Goal: Browse casually

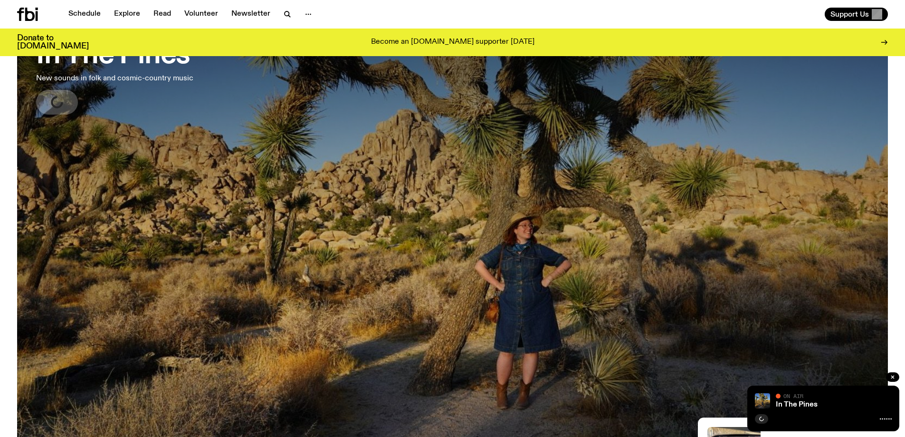
scroll to position [45, 0]
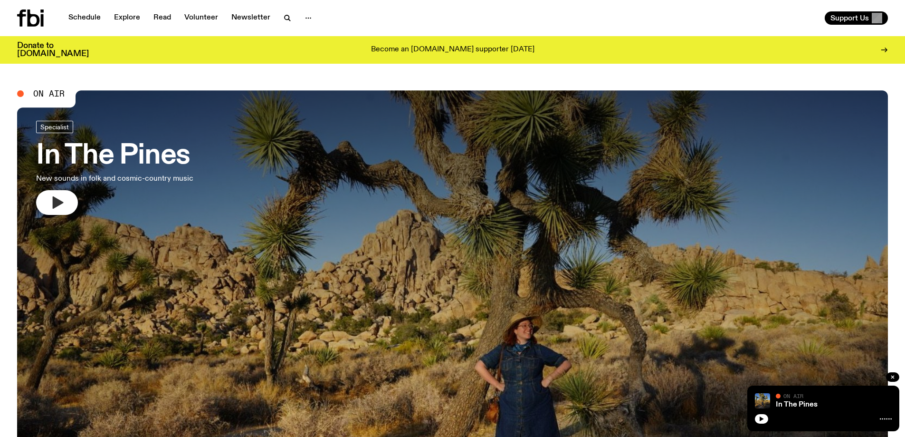
click at [53, 202] on icon "button" at bounding box center [58, 202] width 11 height 12
